Goal: Information Seeking & Learning: Learn about a topic

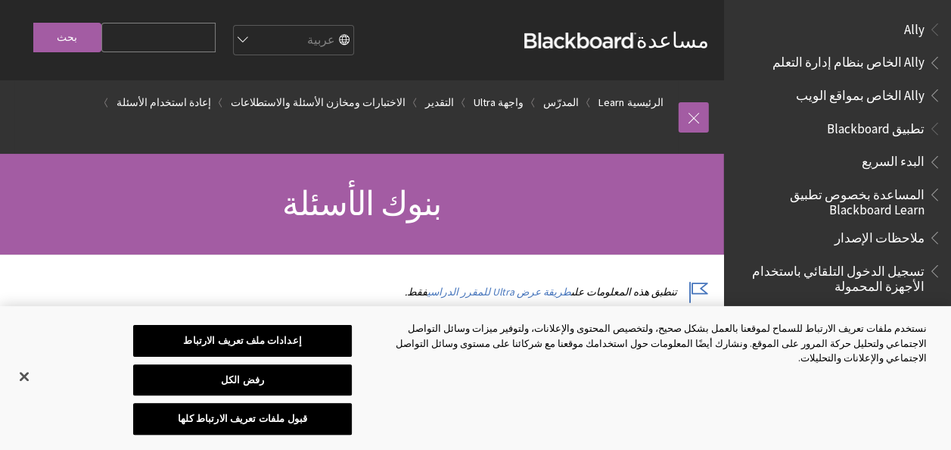
scroll to position [2071, 0]
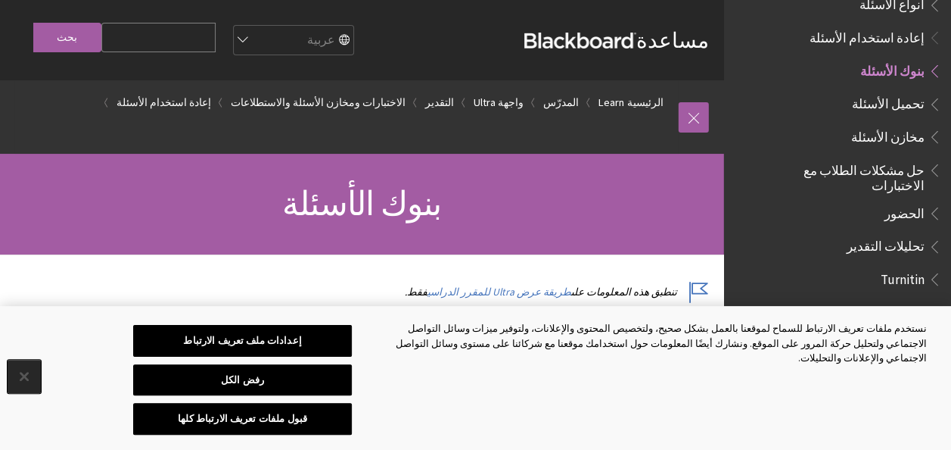
click at [28, 369] on button "إغلاق" at bounding box center [24, 375] width 33 height 33
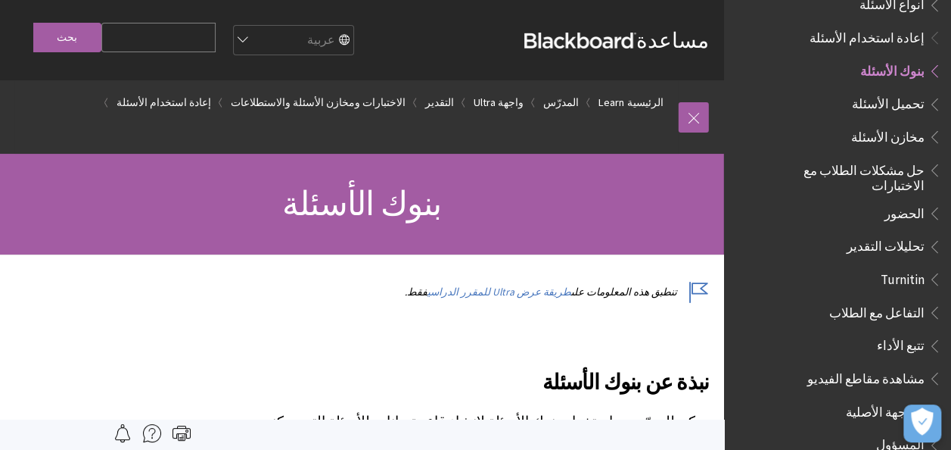
scroll to position [2214, 0]
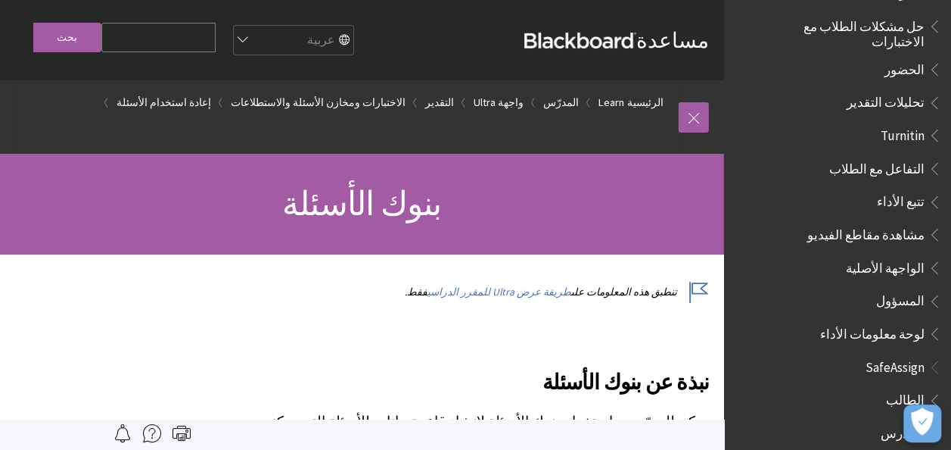
click at [385, 296] on p "تنطبق هذه المعلومات على طريقة عرض Ultra للمقرر الدراسي فقط." at bounding box center [474, 292] width 470 height 14
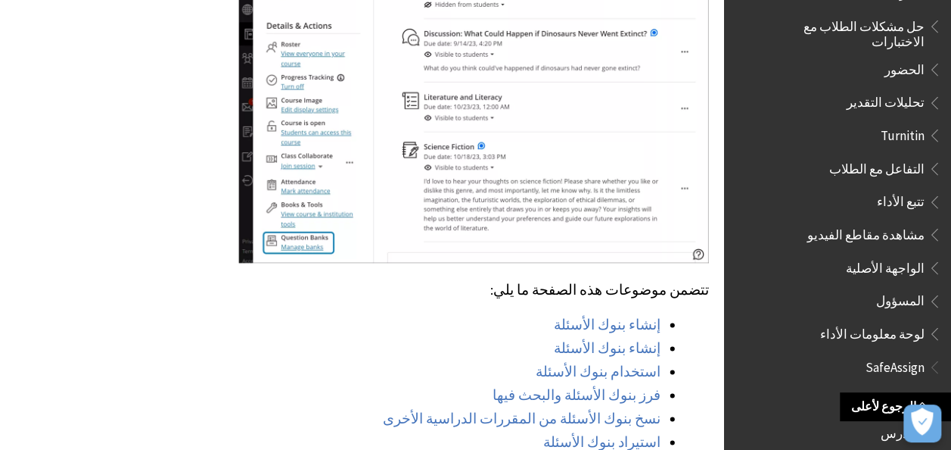
scroll to position [908, 0]
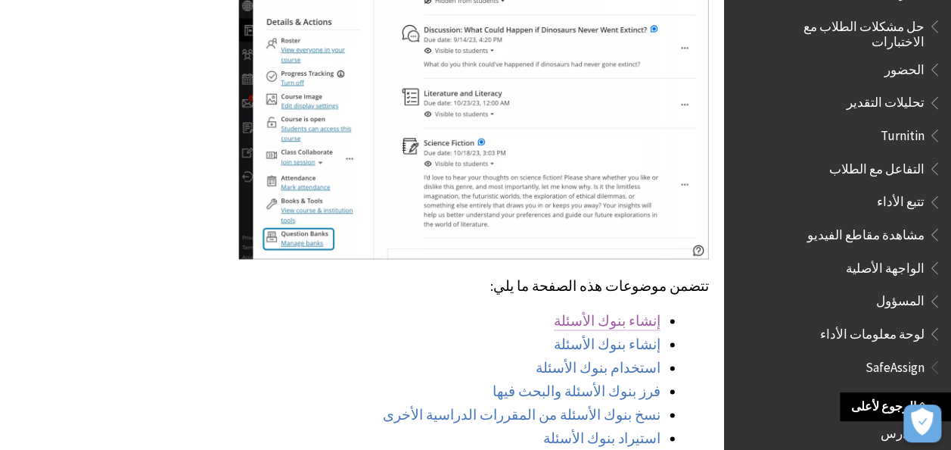
click at [614, 312] on link "إنشاء بنوك الأسئلة" at bounding box center [607, 321] width 107 height 18
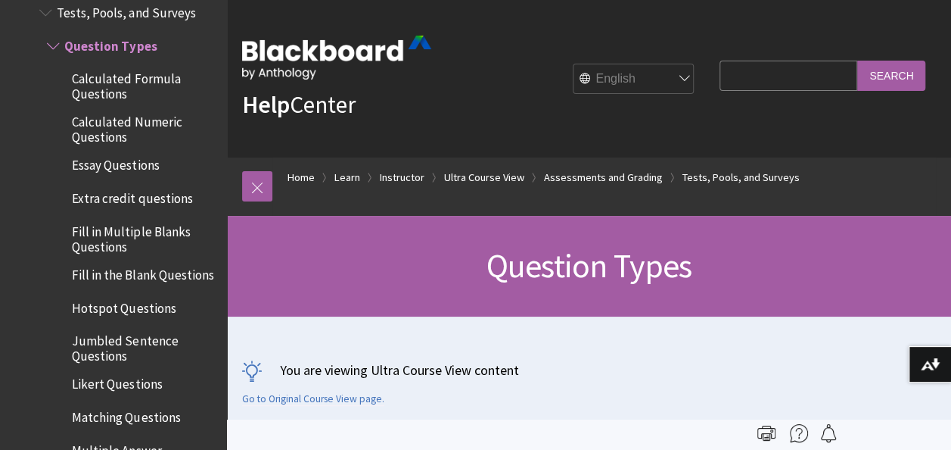
click at [101, 70] on span "Calculated Formula Questions" at bounding box center [144, 84] width 145 height 36
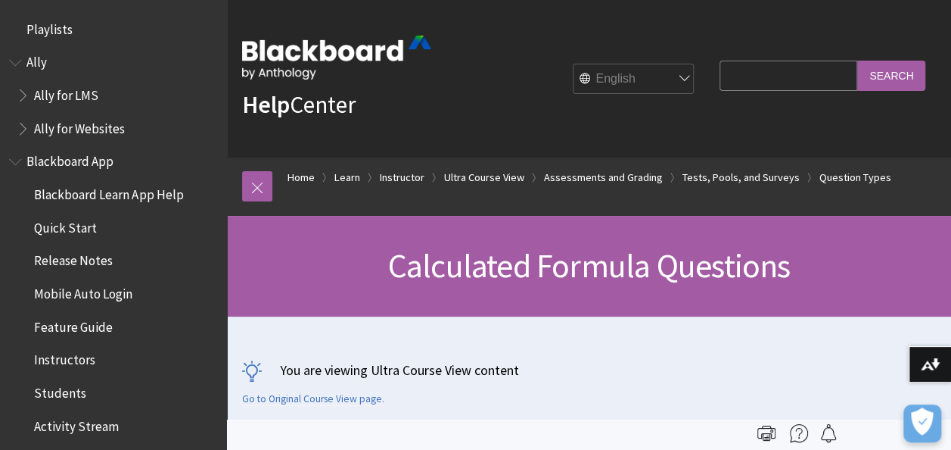
scroll to position [2469, 0]
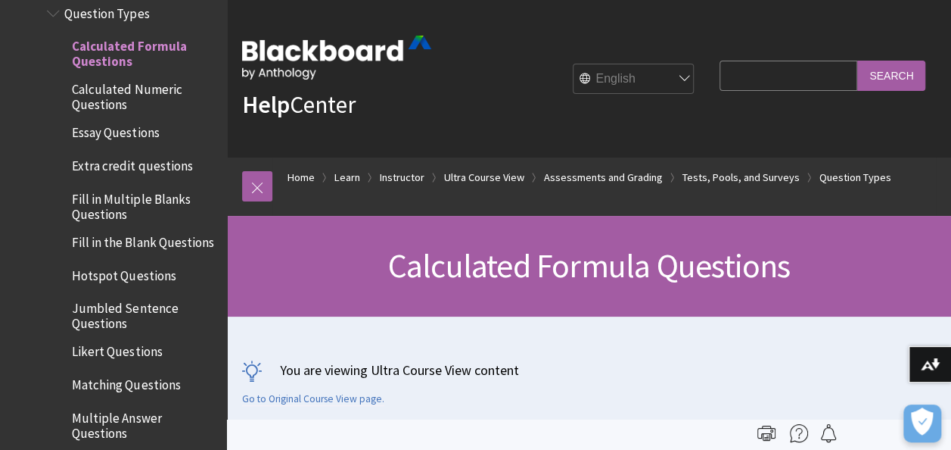
click at [669, 81] on select "English عربية Català Cymraeg Deutsch Español Suomi Français עברית Italiano 日本語 …" at bounding box center [634, 79] width 121 height 30
select select "/ar-sa/Learn/Instructor/Ultra/Tests_Pools_Surveys/Question_Types/Calculated_For…"
click at [574, 64] on select "English عربية Català Cymraeg Deutsch Español Suomi Français עברית Italiano 日本語 …" at bounding box center [634, 79] width 121 height 30
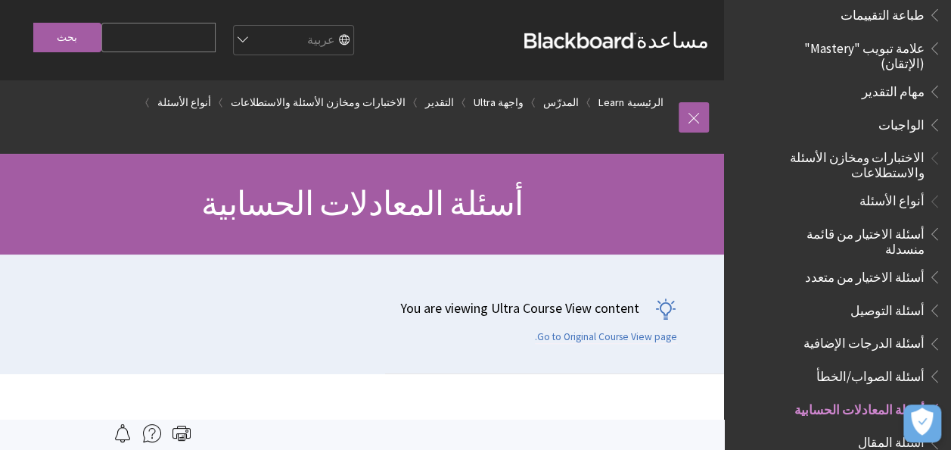
scroll to position [1878, 0]
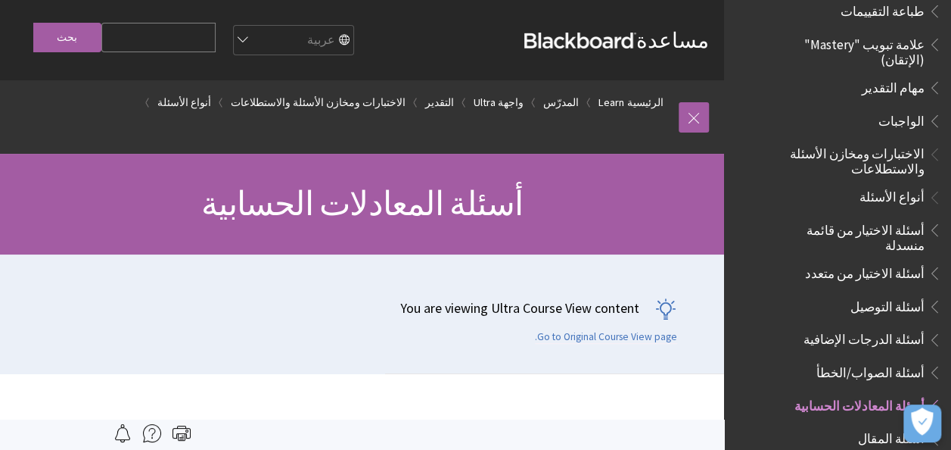
click at [876, 142] on span "الاختبارات ومخازن الأسئلة والاستطلاعات" at bounding box center [845, 160] width 160 height 36
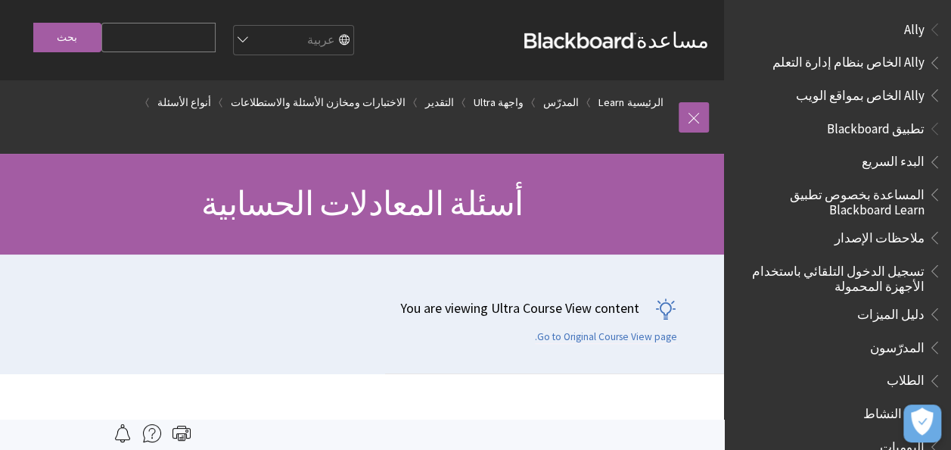
scroll to position [2202, 0]
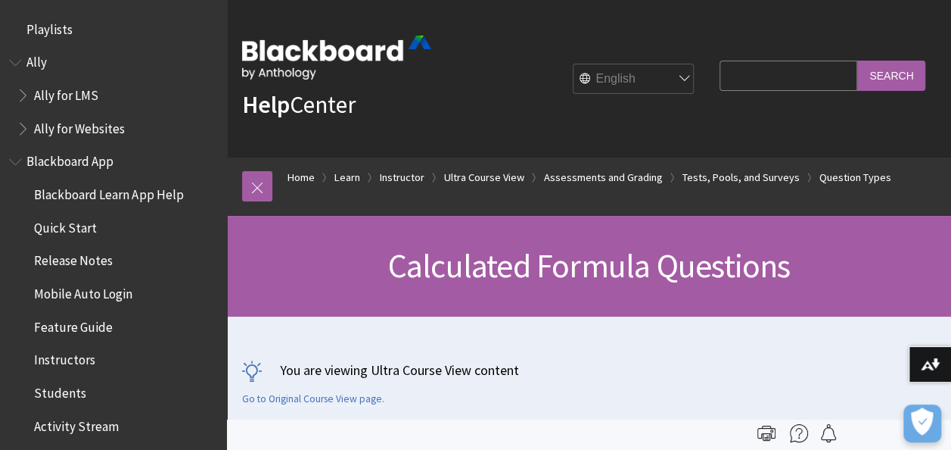
scroll to position [2469, 0]
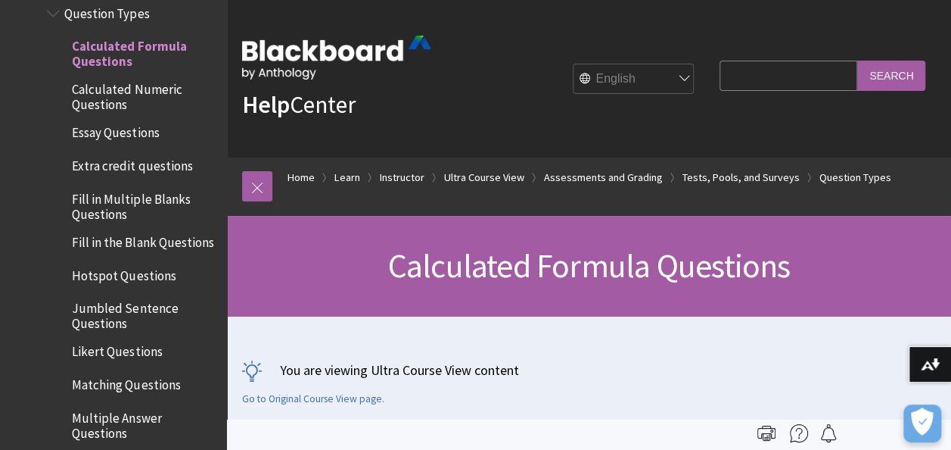
click at [651, 83] on select "English عربية Català Cymraeg Deutsch Español Suomi Français עברית Italiano 日本語 …" at bounding box center [634, 79] width 121 height 30
select select "/ar-sa/Learn/Instructor/Ultra/Tests_Pools_Surveys/Question_Types/Calculated_For…"
click at [574, 64] on select "English عربية Català Cymraeg Deutsch Español Suomi Français עברית Italiano 日本語 …" at bounding box center [634, 79] width 121 height 30
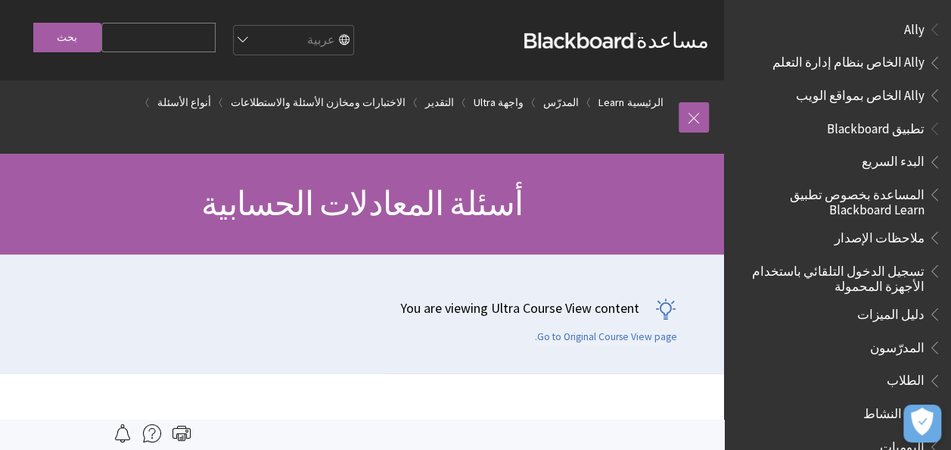
scroll to position [2202, 0]
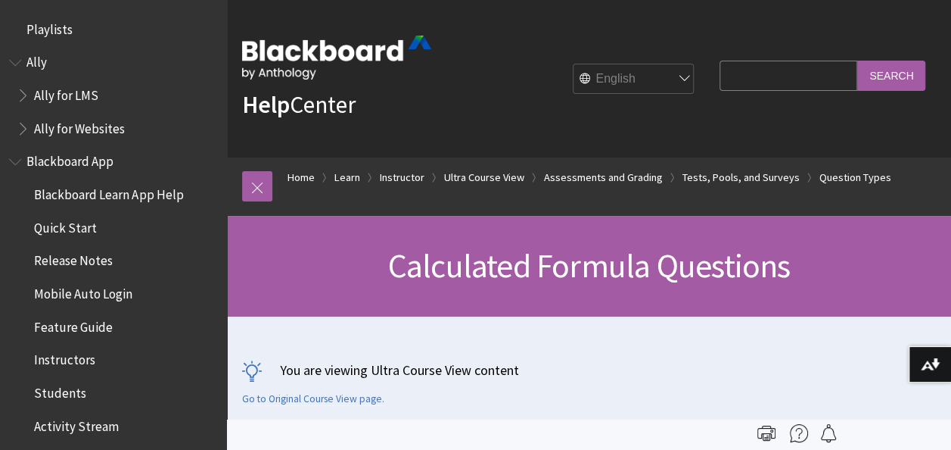
scroll to position [2469, 0]
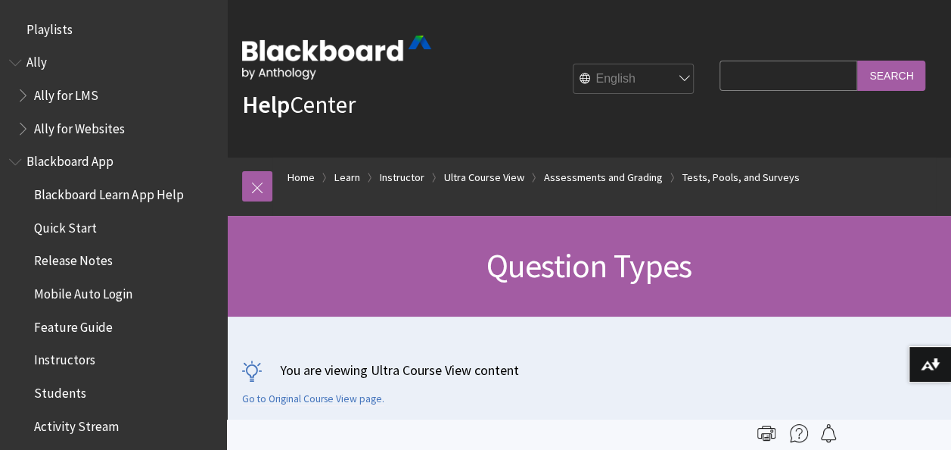
scroll to position [2436, 0]
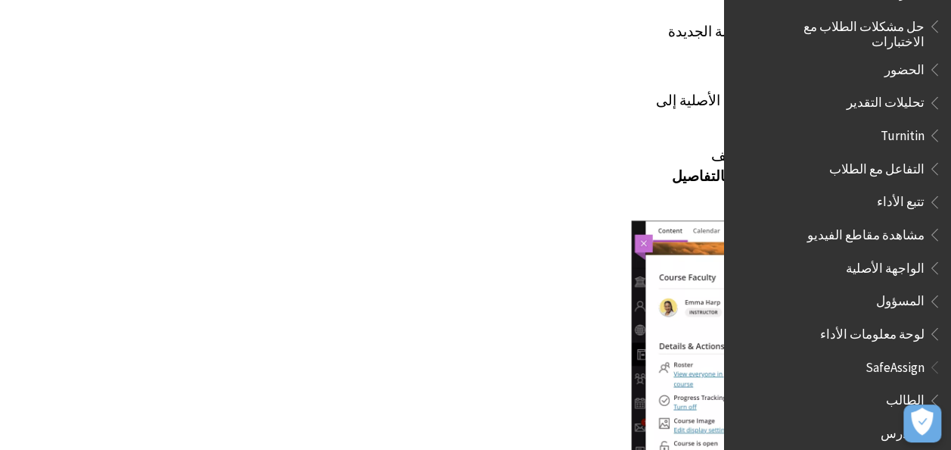
scroll to position [585, -391]
click at [698, 145] on p "تتوفر هذه الخاصية على كل من الكمبيوتر المكتبي وفي تطبيق الهاتف المحمول. يمكنك ا…" at bounding box center [866, 175] width 470 height 60
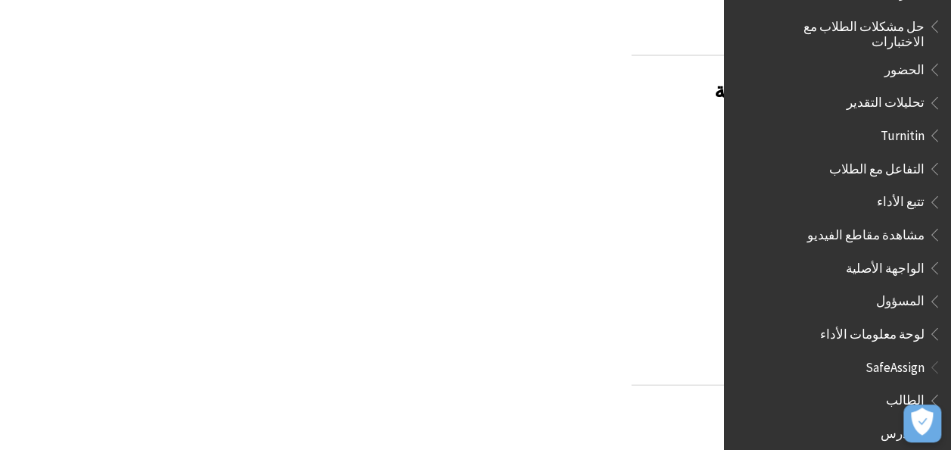
scroll to position [1503, -391]
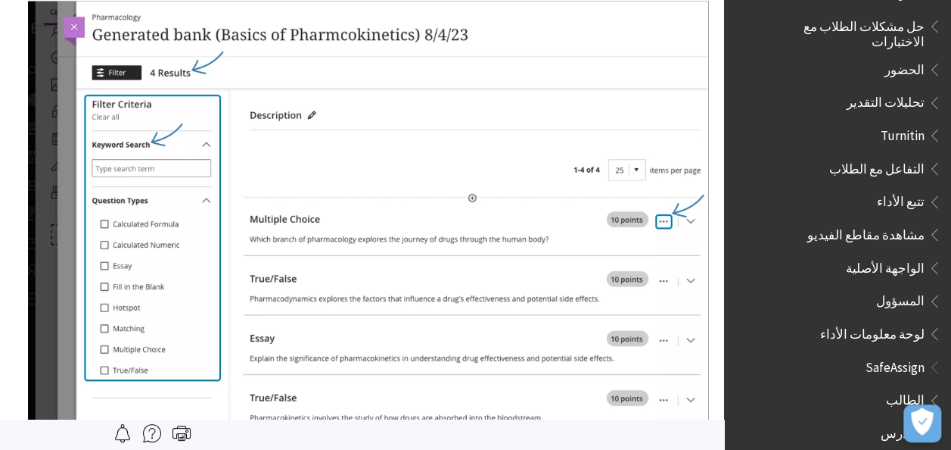
scroll to position [3712, 0]
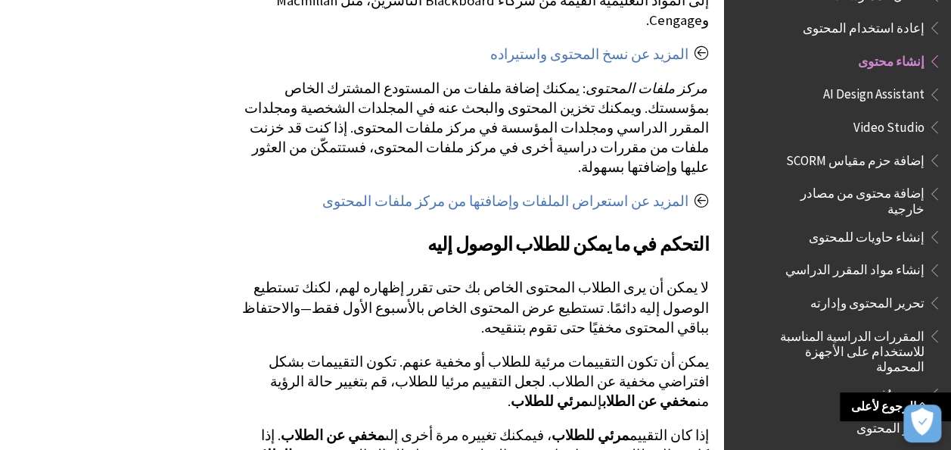
scroll to position [1766, 0]
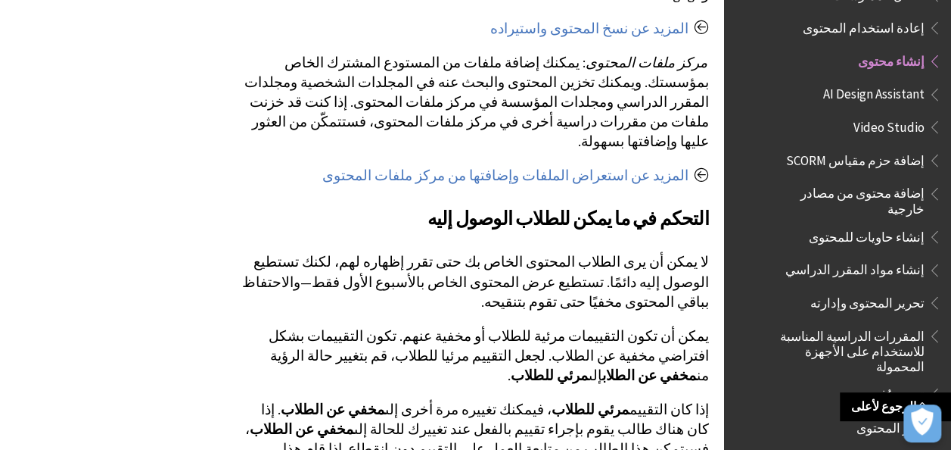
click at [860, 290] on span "تحرير المحتوى وإدارته" at bounding box center [868, 300] width 114 height 20
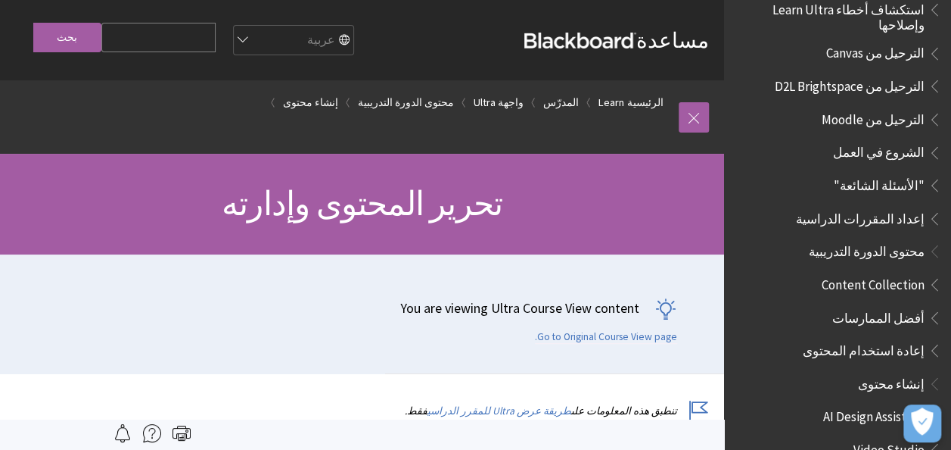
scroll to position [1536, 0]
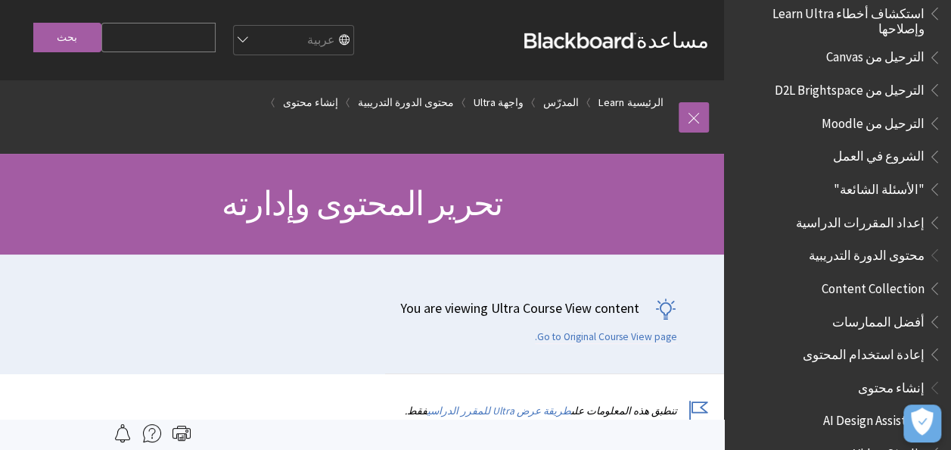
click at [873, 210] on span "إعداد المقررات الدراسية" at bounding box center [860, 220] width 129 height 20
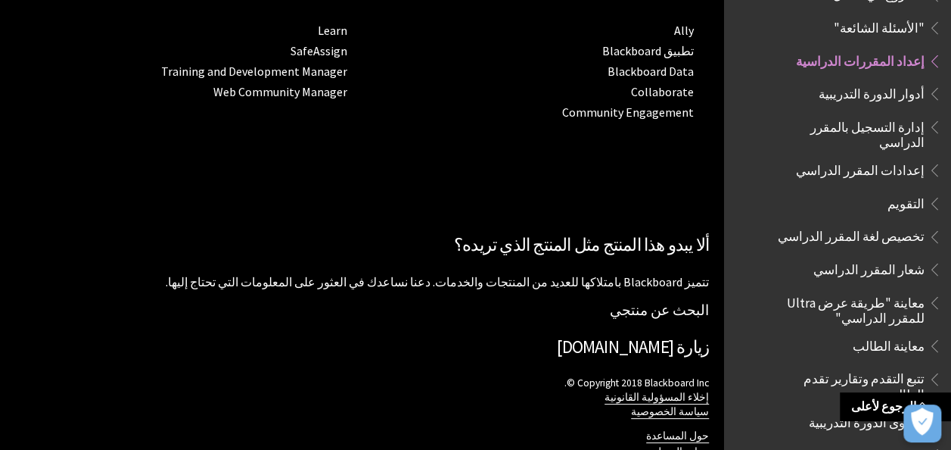
scroll to position [1542, 0]
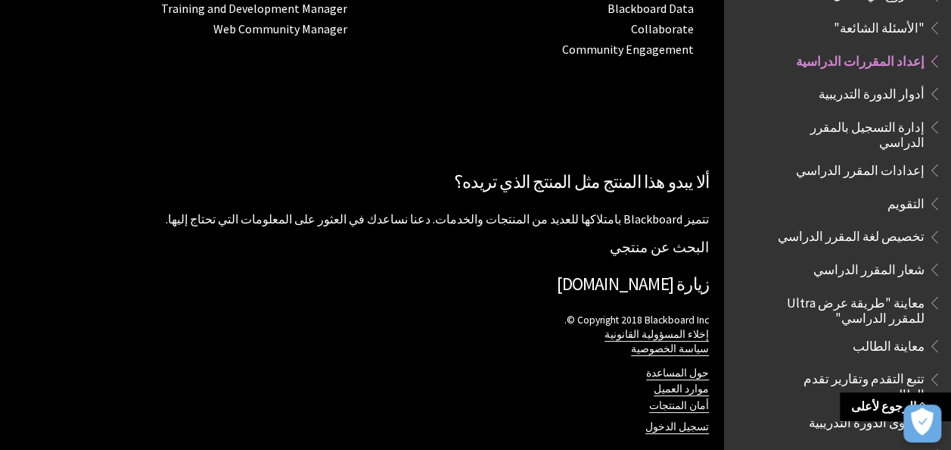
click at [884, 409] on span "محتوى الدورة التدريبية" at bounding box center [867, 419] width 116 height 20
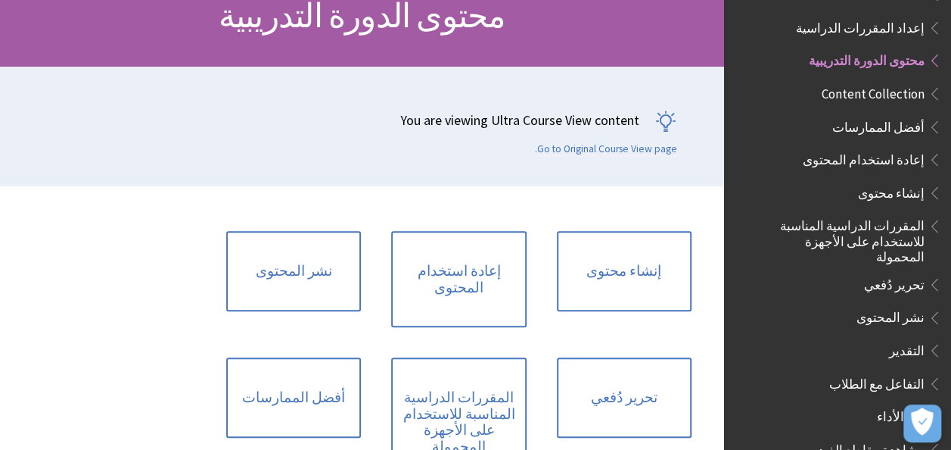
scroll to position [189, 0]
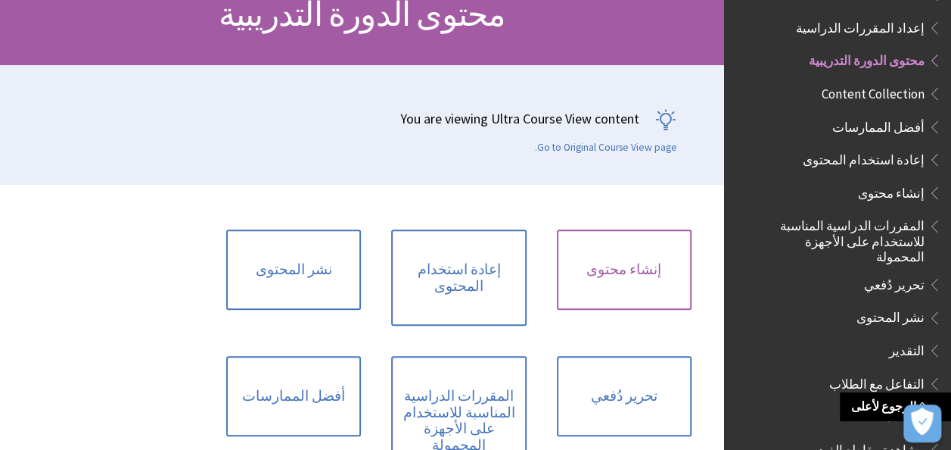
click at [618, 259] on link "إنشاء محتوى" at bounding box center [624, 269] width 135 height 80
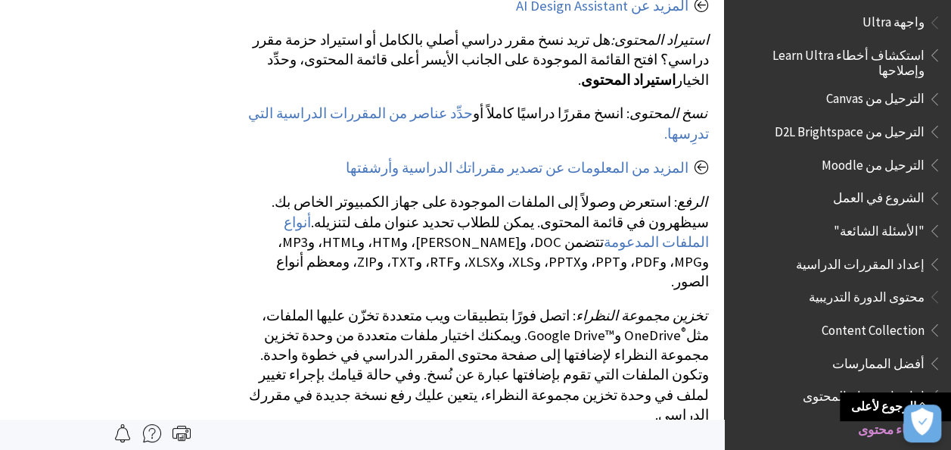
scroll to position [1490, 0]
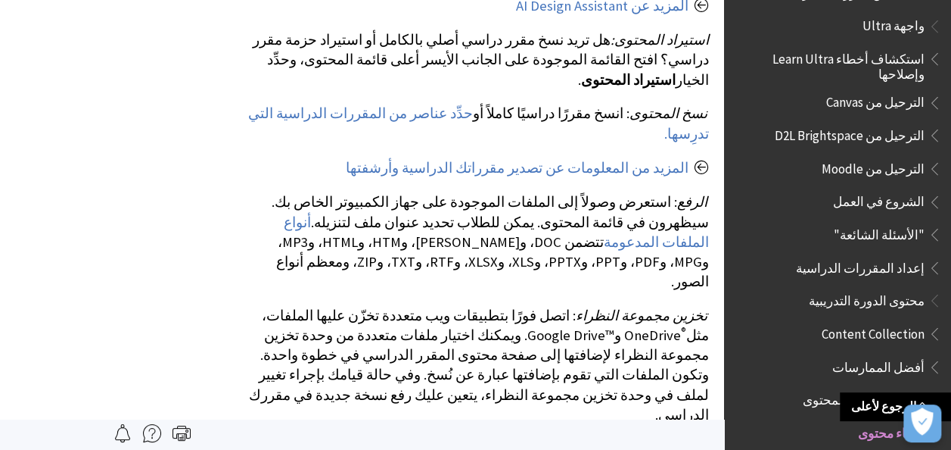
click at [867, 255] on span "إعداد المقررات الدراسية" at bounding box center [860, 265] width 129 height 20
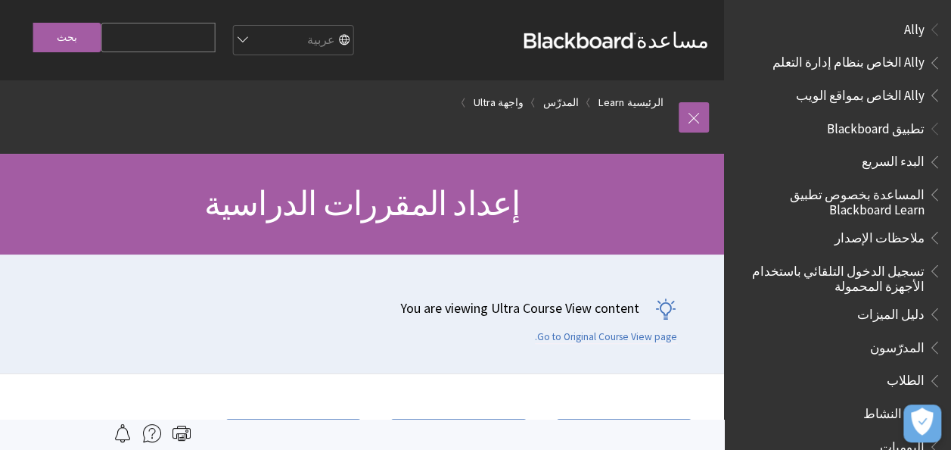
scroll to position [1697, 0]
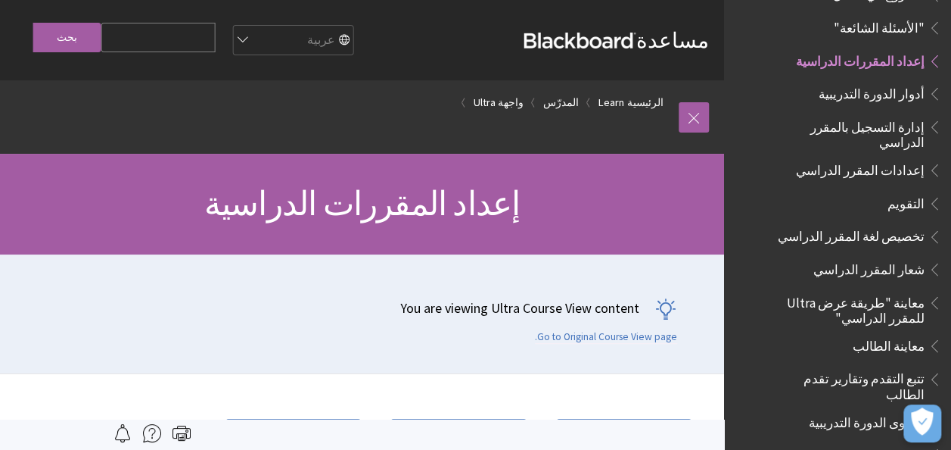
click at [878, 224] on span "تخصيص لغة المقرر الدراسي" at bounding box center [851, 234] width 147 height 20
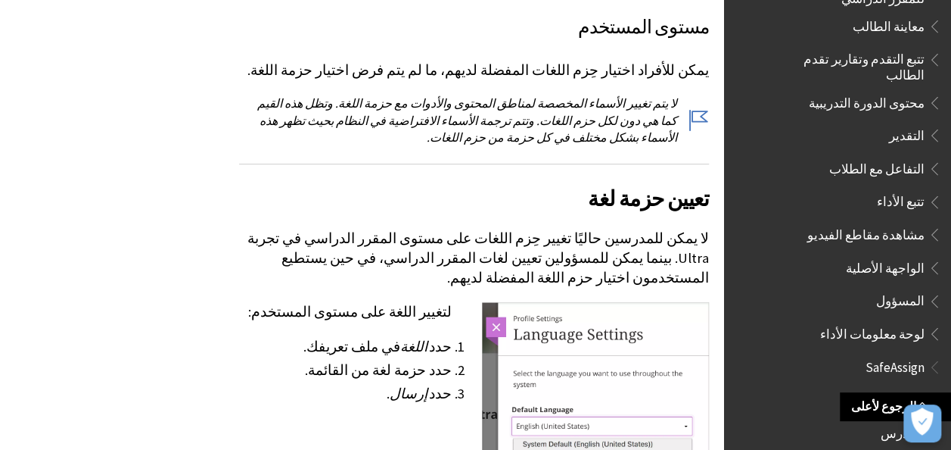
scroll to position [755, 0]
